Goal: Information Seeking & Learning: Find specific fact

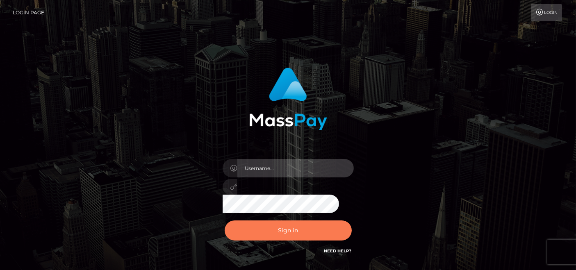
type input "[DOMAIN_NAME]"
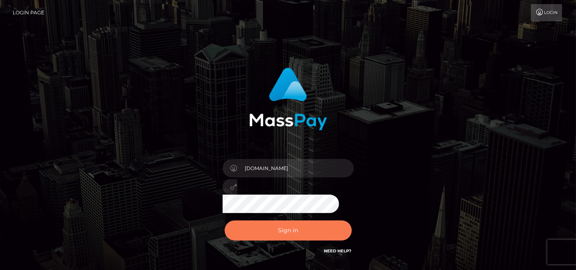
click at [268, 231] on button "Sign in" at bounding box center [288, 231] width 127 height 20
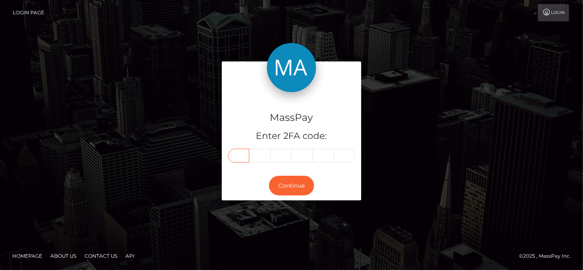
drag, startPoint x: 241, startPoint y: 148, endPoint x: 238, endPoint y: 156, distance: 8.6
click at [238, 156] on input "text" at bounding box center [238, 156] width 21 height 14
paste input "5"
type input "5"
type input "6"
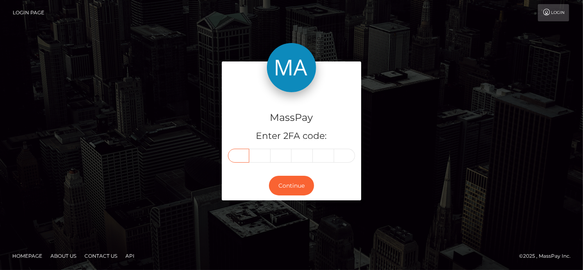
type input "1"
type input "6"
type input "1"
type input "7"
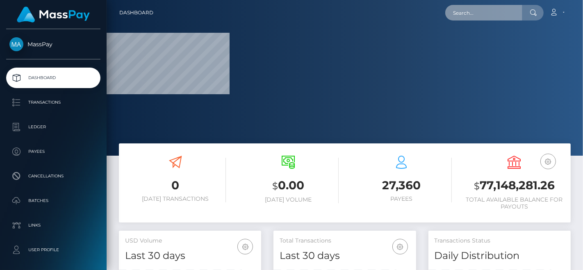
click at [505, 13] on input "text" at bounding box center [484, 13] width 77 height 16
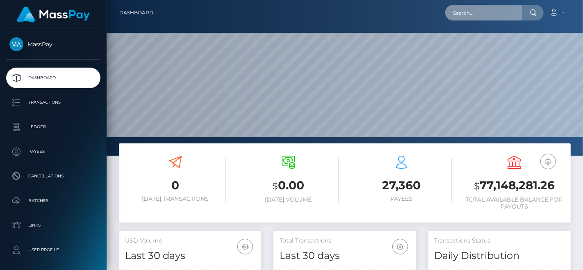
scroll to position [145, 142]
paste input "niyah34500@gmail.com"
type input "niyah34500@gmail.com"
paste input "Saniyah Harvey"
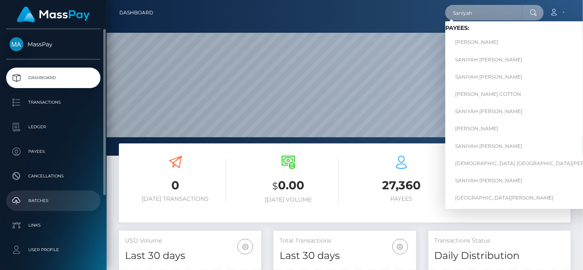
scroll to position [106, 0]
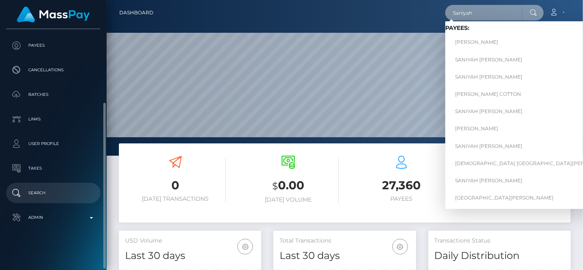
type input "Saniyah"
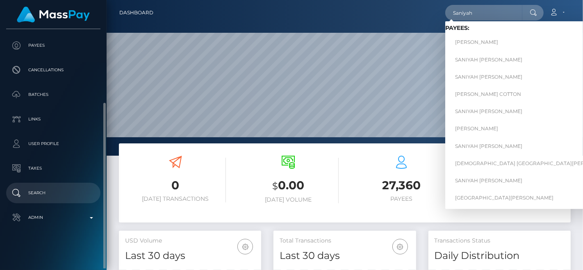
click at [56, 199] on p "Search" at bounding box center [53, 193] width 88 height 12
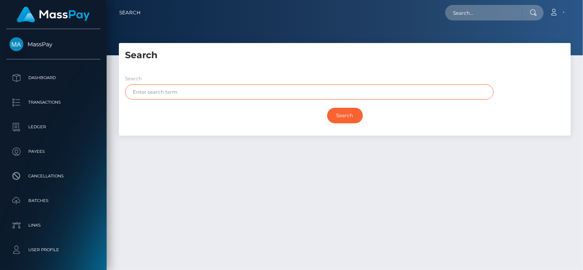
click at [201, 91] on input "text" at bounding box center [309, 92] width 369 height 15
paste input "[PERSON_NAME]"
click at [165, 90] on input "[PERSON_NAME]" at bounding box center [309, 92] width 369 height 15
type input "Saniyah"
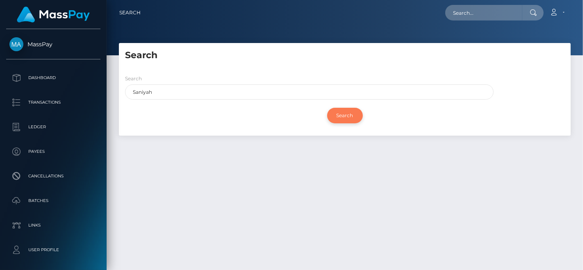
click at [338, 117] on input "Search" at bounding box center [345, 116] width 36 height 16
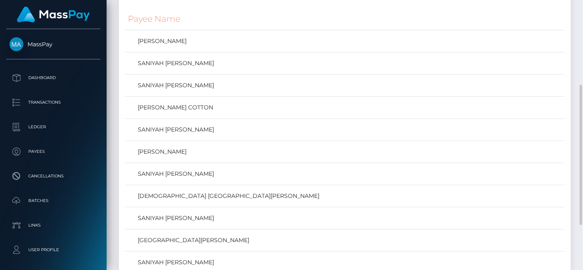
scroll to position [165, 0]
click at [186, 170] on link "SANIYAH NEVAEH HARVEY" at bounding box center [345, 174] width 434 height 12
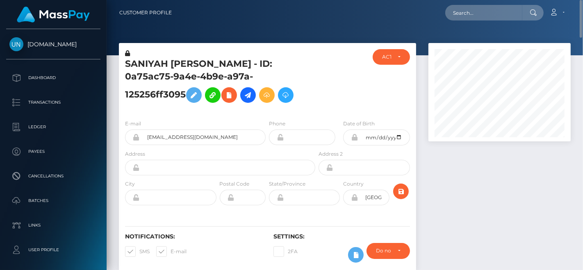
click at [151, 66] on h5 "SANIYAH NEVAEH HARVEY - ID: 0a75ac75-9a4e-4b9e-a97a-125256ff3095" at bounding box center [218, 82] width 186 height 49
copy h5 "SANIYAH"
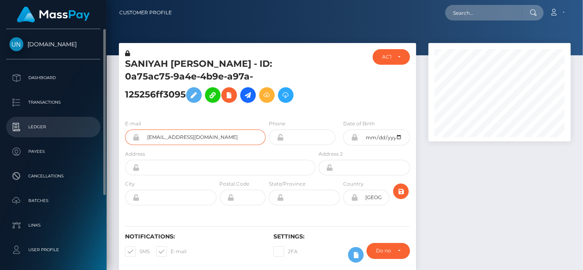
drag, startPoint x: 243, startPoint y: 133, endPoint x: 97, endPoint y: 125, distance: 146.3
click at [97, 125] on div "Unlockt.me Dashboard Transactions Ledger Payees" at bounding box center [291, 135] width 583 height 270
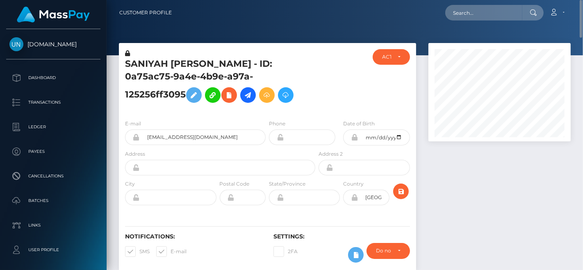
click at [330, 68] on div at bounding box center [342, 81] width 50 height 64
click at [470, 13] on input "text" at bounding box center [484, 13] width 77 height 16
paste input "tildeemm35@gmail.com"
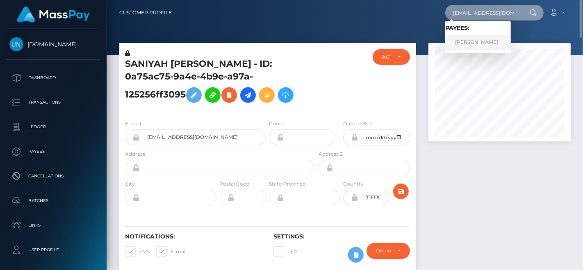
type input "tildeemm35@gmail.com"
click at [478, 41] on link "TILDEM YURTMAN" at bounding box center [479, 42] width 66 height 15
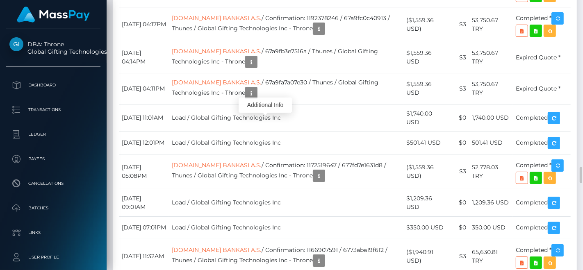
scroll to position [98, 142]
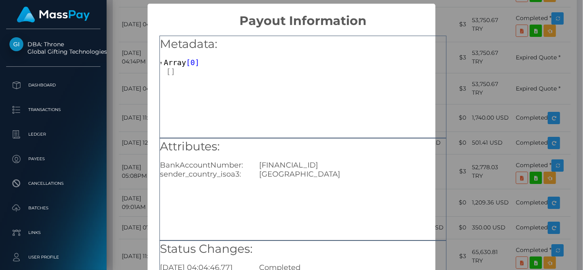
click at [293, 158] on div "Attributes: BankAccountNumber: TR020006400000134051612760 sender_country_isoa3:…" at bounding box center [303, 159] width 286 height 41
click at [301, 165] on div "TR020006400000134051612760" at bounding box center [352, 165] width 199 height 9
click at [295, 151] on h5 "Attributes:" at bounding box center [303, 147] width 286 height 16
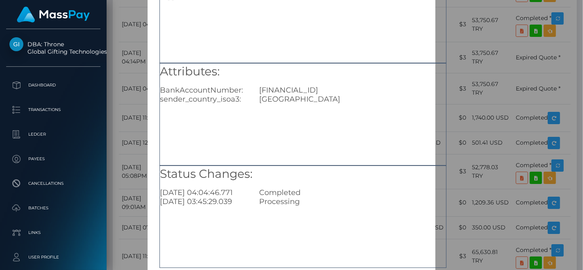
scroll to position [119, 0]
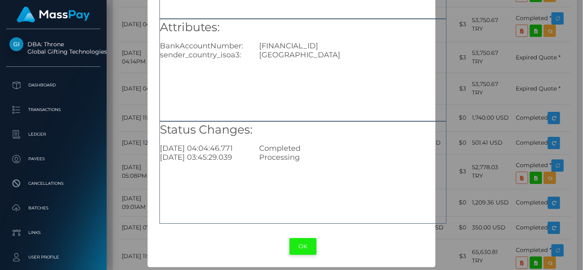
click at [297, 243] on button "OK" at bounding box center [303, 246] width 27 height 17
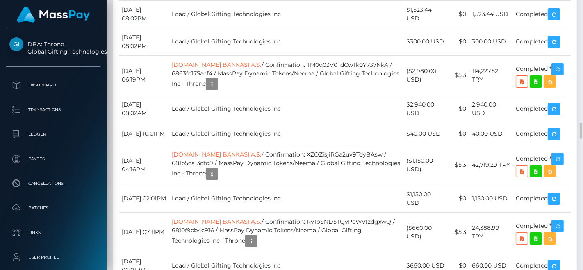
scroll to position [1993, 0]
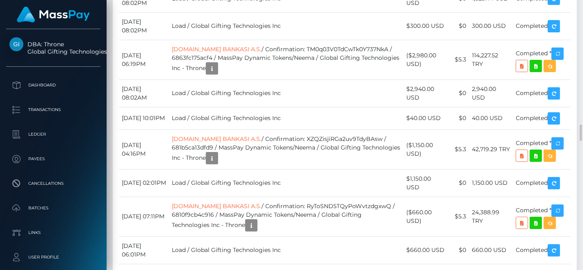
scroll to position [2008, 0]
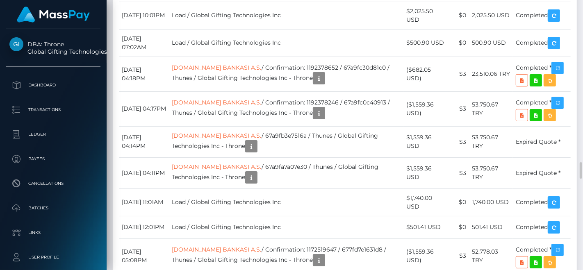
scroll to position [2606, 0]
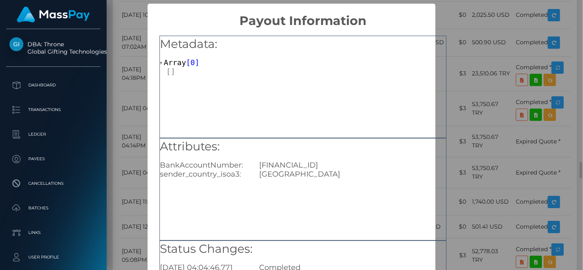
scroll to position [119, 0]
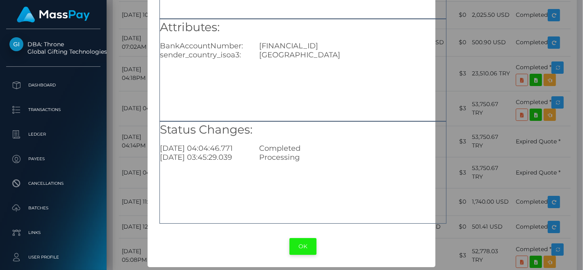
click at [306, 248] on button "OK" at bounding box center [303, 246] width 27 height 17
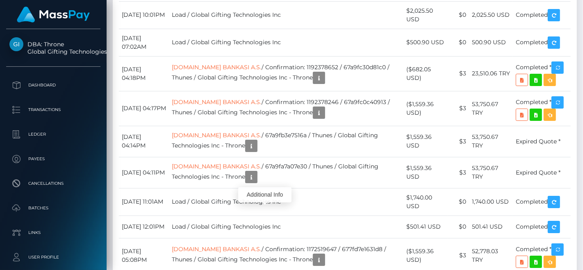
scroll to position [98, 142]
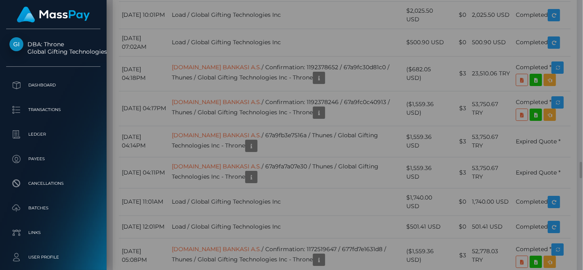
scroll to position [0, 0]
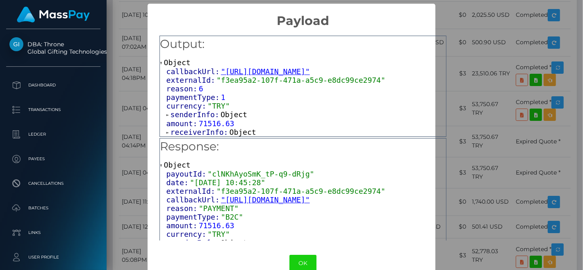
click at [187, 126] on span "amount:" at bounding box center [183, 123] width 32 height 9
click at [189, 134] on span "receiverInfo:" at bounding box center [200, 132] width 59 height 9
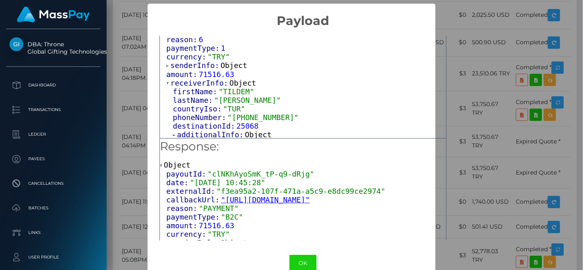
click at [196, 133] on span "additionalInfo:" at bounding box center [211, 134] width 68 height 9
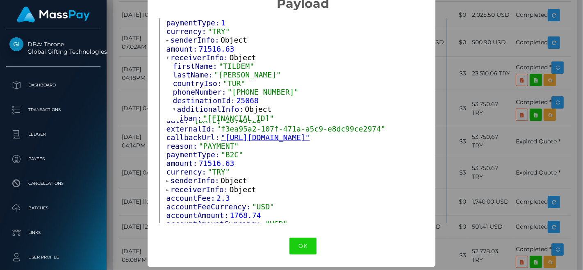
scroll to position [46, 0]
click at [185, 181] on span "senderInfo:" at bounding box center [196, 180] width 50 height 9
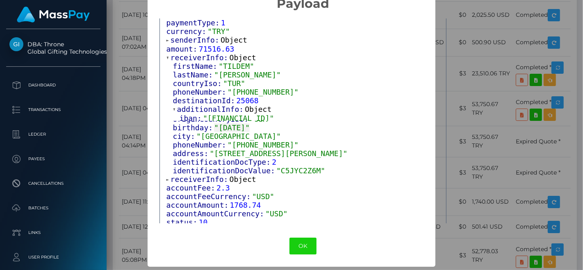
scroll to position [151, 0]
click at [192, 177] on span "receiverInfo:" at bounding box center [200, 178] width 59 height 9
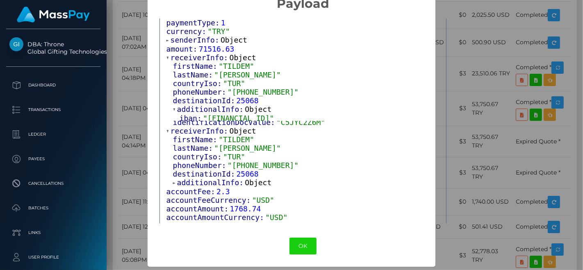
scroll to position [199, 0]
click at [192, 178] on span "additionalInfo:" at bounding box center [211, 182] width 68 height 9
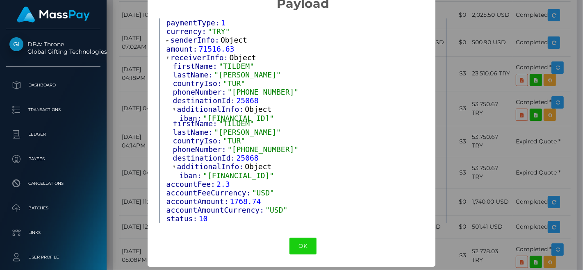
scroll to position [215, 0]
click at [240, 172] on span ""TR020006400000134051612760"" at bounding box center [238, 175] width 71 height 9
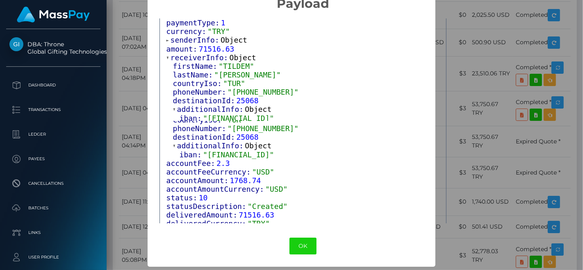
scroll to position [236, 0]
click at [309, 248] on button "OK" at bounding box center [303, 246] width 27 height 17
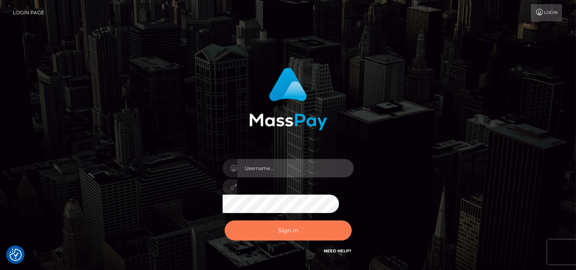
type input "[DOMAIN_NAME]"
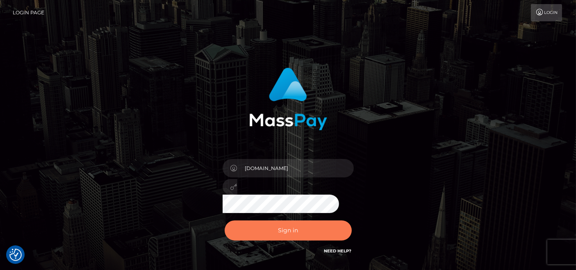
click at [295, 229] on button "Sign in" at bounding box center [288, 231] width 127 height 20
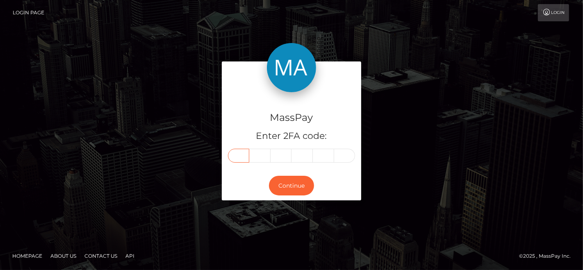
paste input "7"
type input "7"
type input "0"
type input "2"
type input "9"
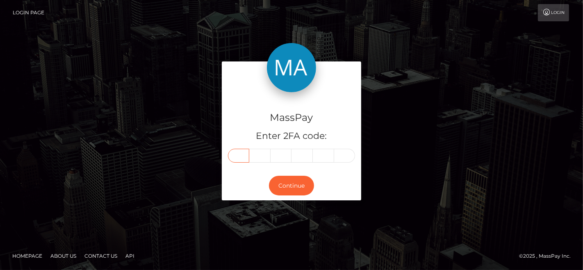
type input "7"
type input "1"
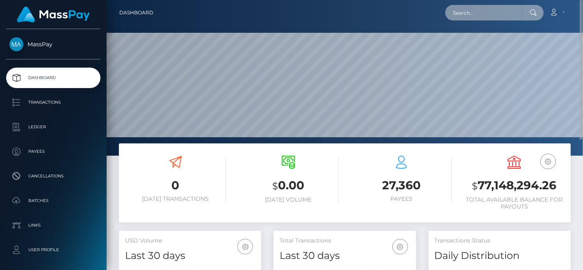
click at [468, 16] on input "text" at bounding box center [484, 13] width 77 height 16
paste input "[EMAIL_ADDRESS][DOMAIN_NAME]"
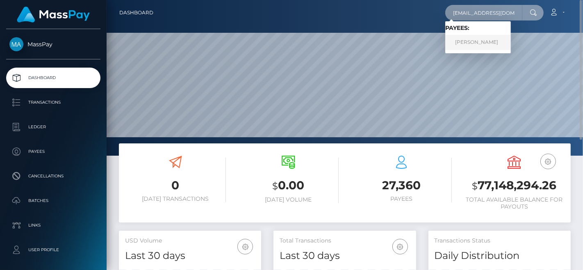
type input "[EMAIL_ADDRESS][DOMAIN_NAME]"
click at [462, 38] on link "[PERSON_NAME]" at bounding box center [479, 42] width 66 height 15
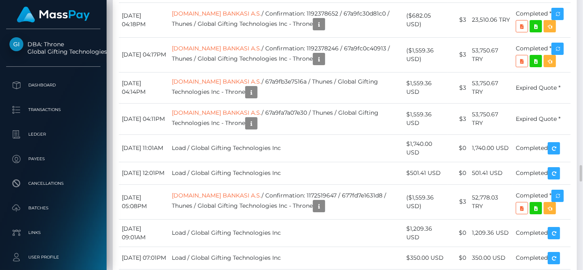
scroll to position [98, 142]
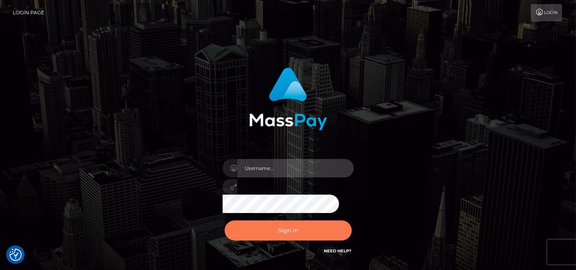
type input "[DOMAIN_NAME]"
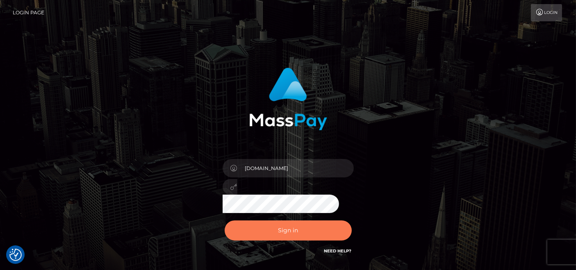
click at [285, 231] on button "Sign in" at bounding box center [288, 231] width 127 height 20
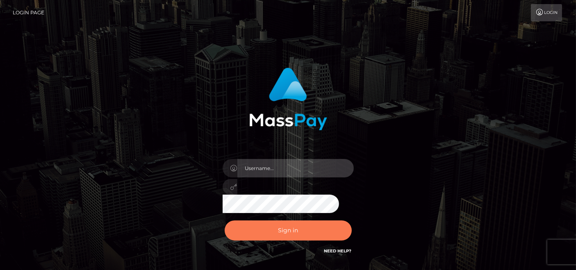
type input "[DOMAIN_NAME]"
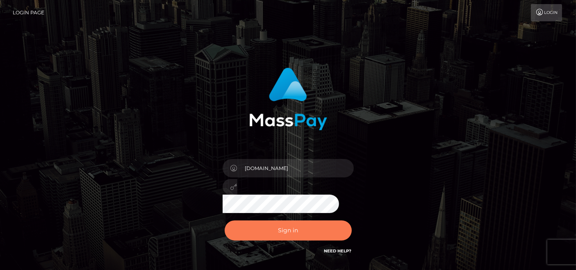
click at [290, 224] on button "Sign in" at bounding box center [288, 231] width 127 height 20
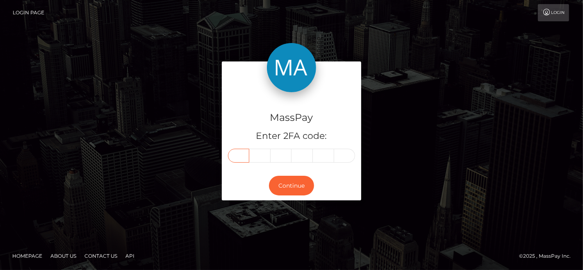
paste input "3"
type input "3"
type input "2"
type input "6"
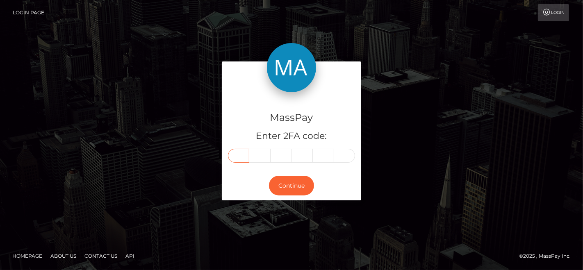
type input "6"
type input "9"
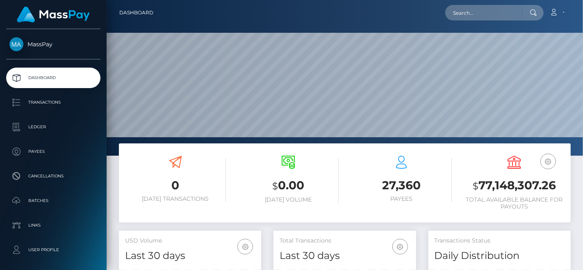
scroll to position [145, 142]
click at [481, 13] on input "text" at bounding box center [484, 13] width 77 height 16
paste input "[EMAIL_ADDRESS][DOMAIN_NAME]"
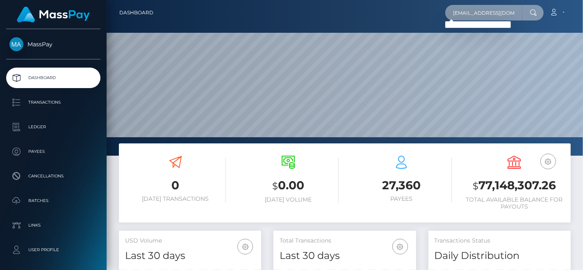
type input "[EMAIL_ADDRESS][DOMAIN_NAME]"
paste input "[EMAIL_ADDRESS][DOMAIN_NAME]"
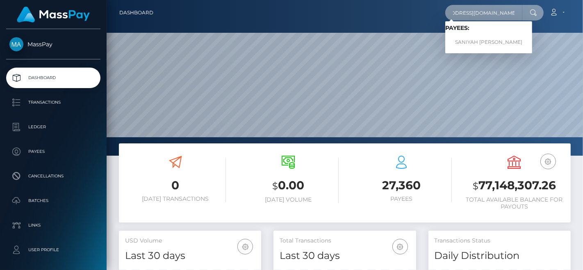
type input "[EMAIL_ADDRESS][DOMAIN_NAME]"
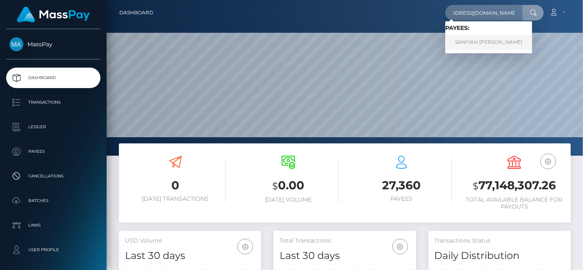
click at [480, 38] on link "SANIYAH NEVAEH HARVEY" at bounding box center [489, 42] width 87 height 15
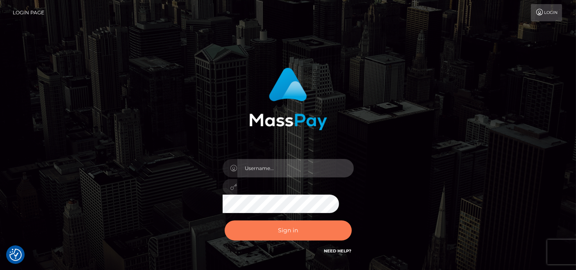
type input "[DOMAIN_NAME]"
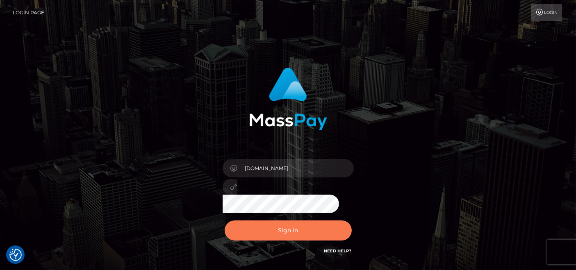
click at [249, 226] on button "Sign in" at bounding box center [288, 231] width 127 height 20
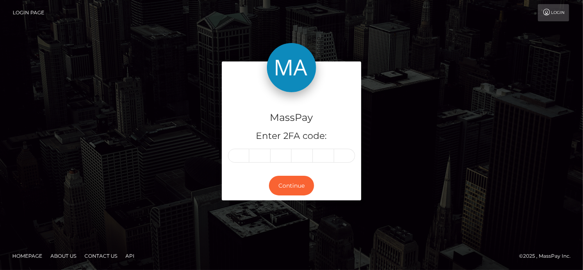
click at [237, 148] on div "MassPay Enter 2FA code:" at bounding box center [292, 131] width 140 height 79
paste input "5"
type input "5"
type input "0"
type input "3"
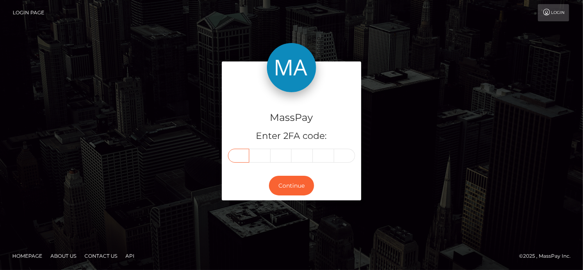
type input "8"
type input "7"
type input "9"
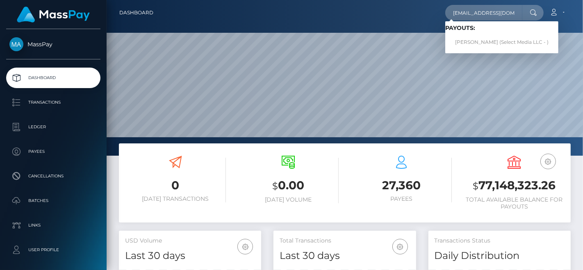
scroll to position [0, 27]
type input "[EMAIL_ADDRESS][DOMAIN_NAME]"
click at [484, 46] on link "SANIYAH NEVAEH HARVEY" at bounding box center [489, 42] width 87 height 15
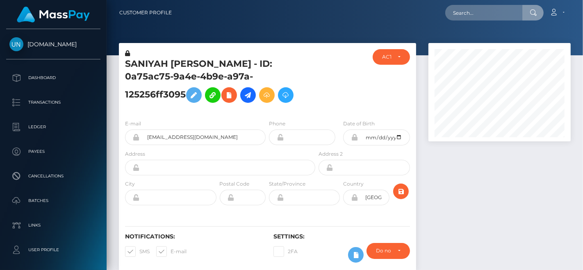
scroll to position [98, 142]
type input "[EMAIL_ADDRESS][DOMAIN_NAME]"
drag, startPoint x: 520, startPoint y: 12, endPoint x: 383, endPoint y: 7, distance: 137.6
click at [383, 7] on div "[EMAIL_ADDRESS][DOMAIN_NAME] Loading... Loading... Account Edit Profile Logout" at bounding box center [374, 12] width 392 height 17
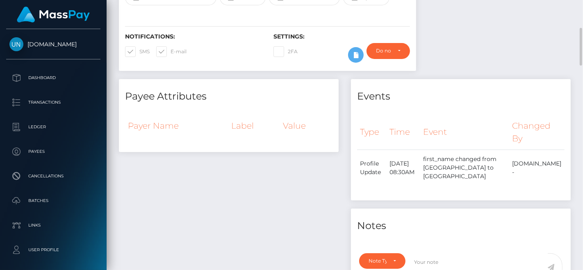
scroll to position [22, 0]
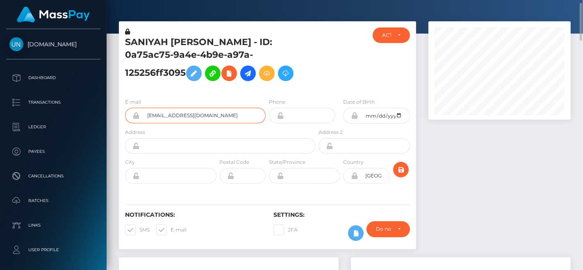
drag, startPoint x: 245, startPoint y: 114, endPoint x: 109, endPoint y: 123, distance: 136.5
click at [177, 99] on div "E-mail brvc6rj5cj@privaterelay.appleid.com" at bounding box center [195, 111] width 141 height 26
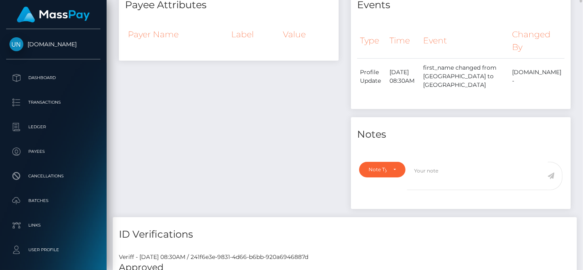
scroll to position [225, 0]
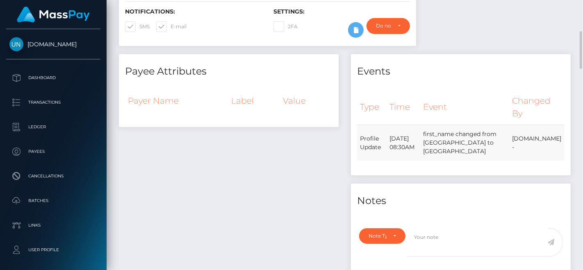
drag, startPoint x: 523, startPoint y: 139, endPoint x: 556, endPoint y: 139, distance: 33.2
click at [556, 139] on td "Unlockt.me -" at bounding box center [537, 143] width 55 height 36
click at [557, 139] on td "Unlockt.me -" at bounding box center [537, 143] width 55 height 36
drag, startPoint x: 557, startPoint y: 139, endPoint x: 523, endPoint y: 137, distance: 34.1
click at [523, 137] on td "Unlockt.me -" at bounding box center [537, 143] width 55 height 36
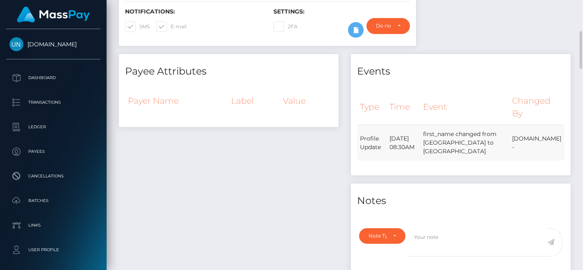
copy td "Unlockt.me -"
